Goal: Information Seeking & Learning: Learn about a topic

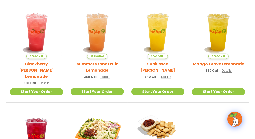
scroll to position [97, 0]
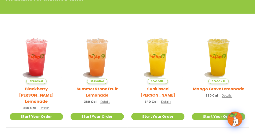
click at [0, 0] on link "Menu" at bounding box center [0, 0] width 0 height 0
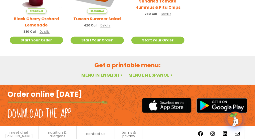
scroll to position [285, 0]
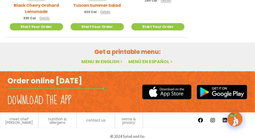
click at [99, 65] on link "Menu in English" at bounding box center [102, 62] width 42 height 6
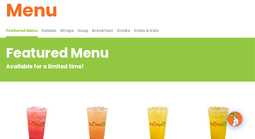
scroll to position [22, 0]
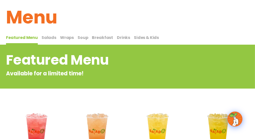
click at [46, 41] on span "Salads" at bounding box center [49, 38] width 15 height 6
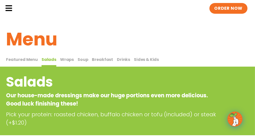
click at [64, 63] on span "Wraps" at bounding box center [67, 60] width 14 height 6
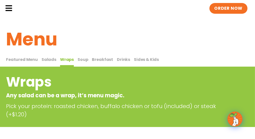
click at [80, 63] on span "Soup" at bounding box center [83, 60] width 11 height 6
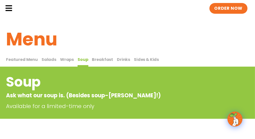
click at [99, 63] on span "Breakfast" at bounding box center [102, 60] width 21 height 6
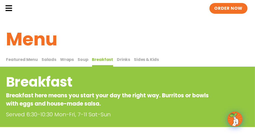
click at [24, 63] on span "Featured Menu" at bounding box center [22, 60] width 32 height 6
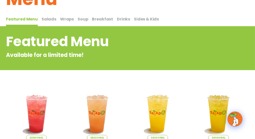
scroll to position [25, 0]
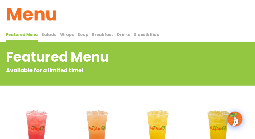
click at [46, 38] on span "Salads" at bounding box center [49, 35] width 15 height 6
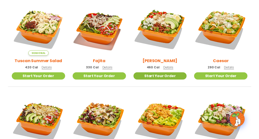
scroll to position [125, 0]
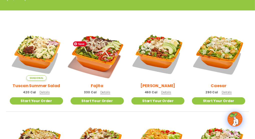
click at [99, 67] on img at bounding box center [97, 54] width 63 height 63
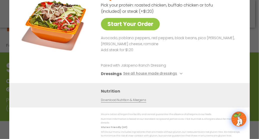
scroll to position [25, 0]
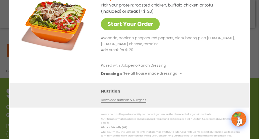
drag, startPoint x: 6, startPoint y: 37, endPoint x: 5, endPoint y: 29, distance: 8.6
click at [6, 37] on div "Start Your Order Fajita Salad 330 Cal Pick your protein: roasted chicken, buffa…" at bounding box center [129, 69] width 259 height 139
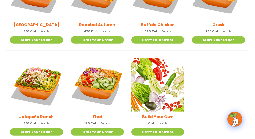
scroll to position [303, 0]
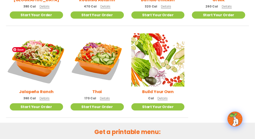
click at [36, 65] on img at bounding box center [36, 60] width 63 height 63
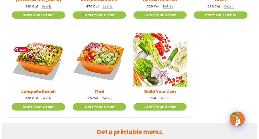
scroll to position [304, 0]
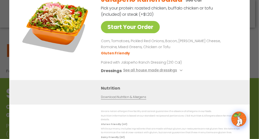
click at [7, 12] on div "Start Your Order Jalapeño Ranch Salad 360 Cal Pick your protein: roasted chicke…" at bounding box center [129, 69] width 259 height 139
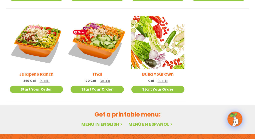
scroll to position [328, 0]
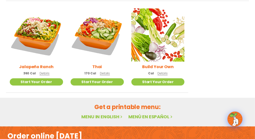
click at [44, 76] on span "Details" at bounding box center [45, 73] width 10 height 4
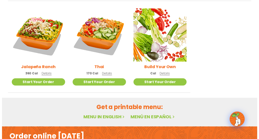
scroll to position [330, 0]
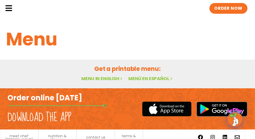
scroll to position [7, 0]
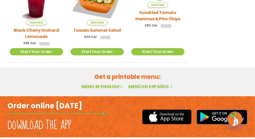
scroll to position [297, 0]
